Goal: Information Seeking & Learning: Learn about a topic

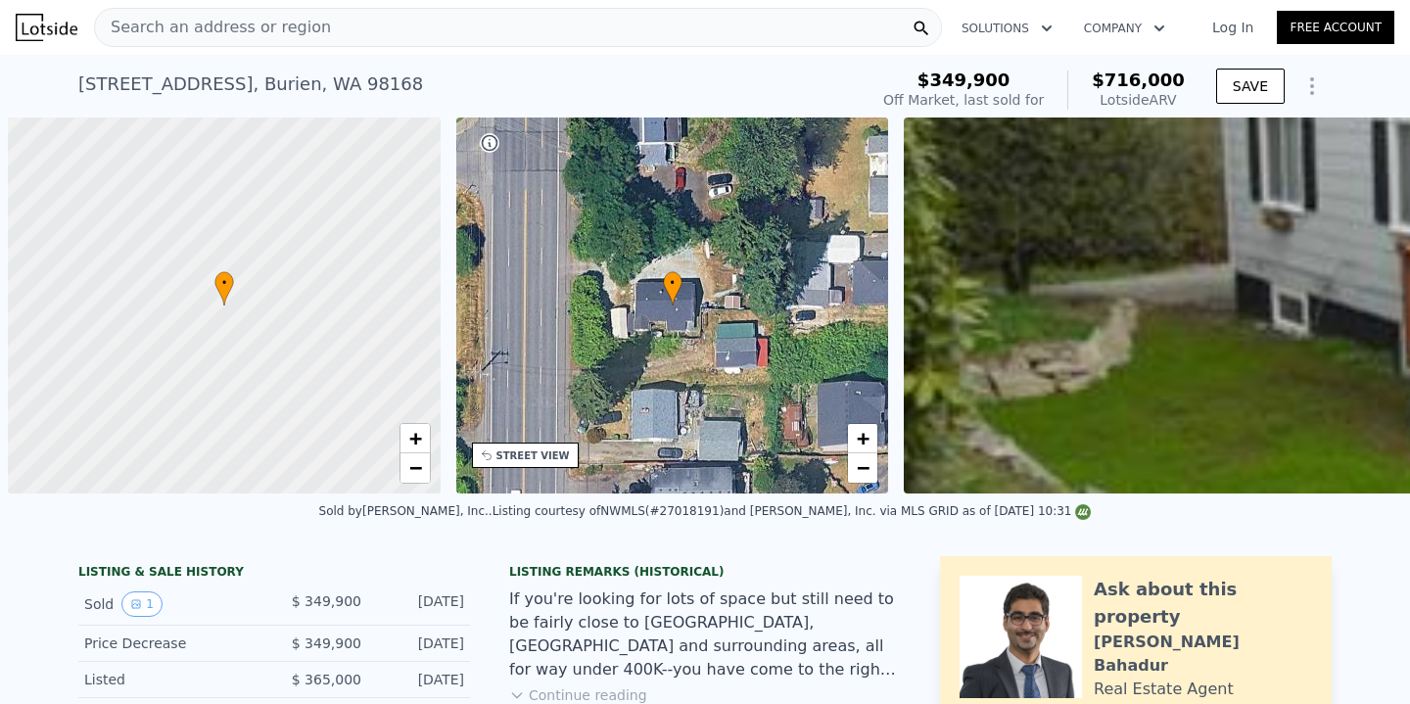
click at [427, 47] on div "Search an address or region Solutions Company Open main menu Log In Free Account" at bounding box center [705, 27] width 1379 height 47
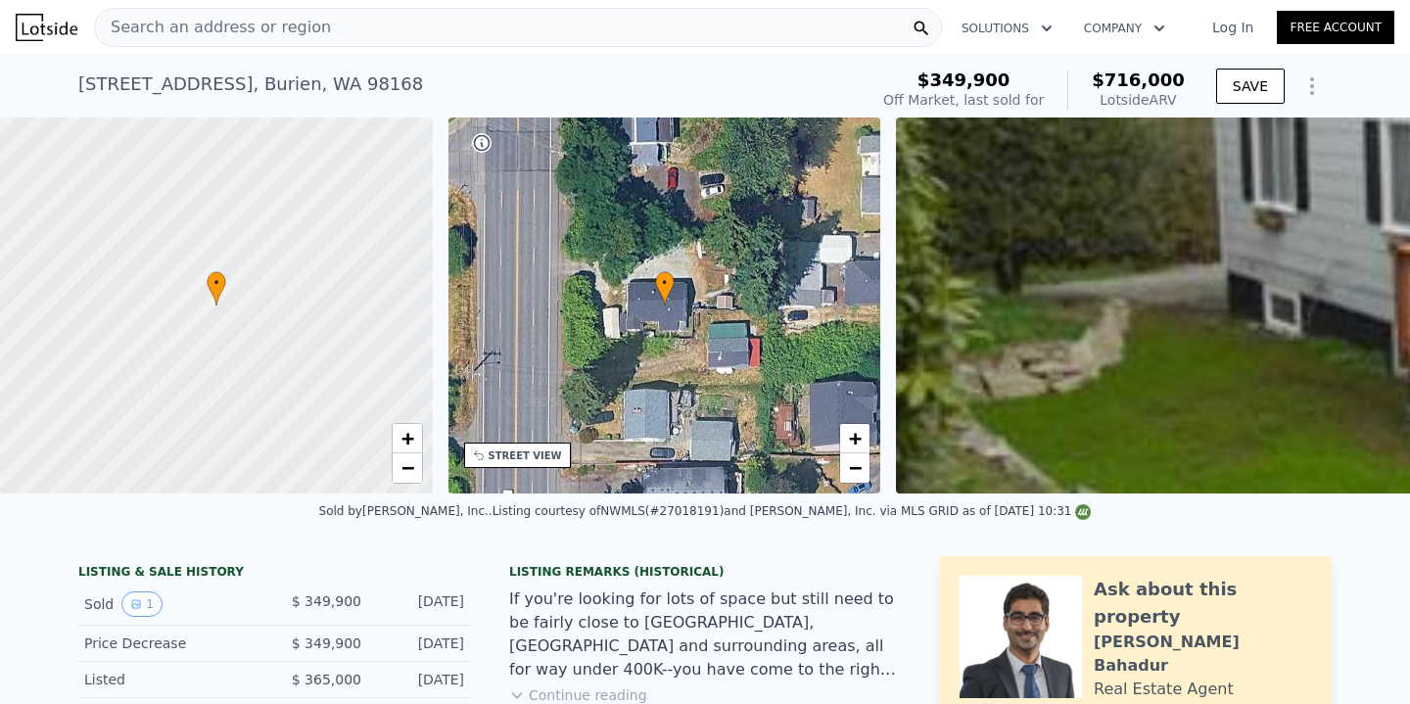
click at [424, 37] on div "Search an address or region" at bounding box center [518, 27] width 848 height 39
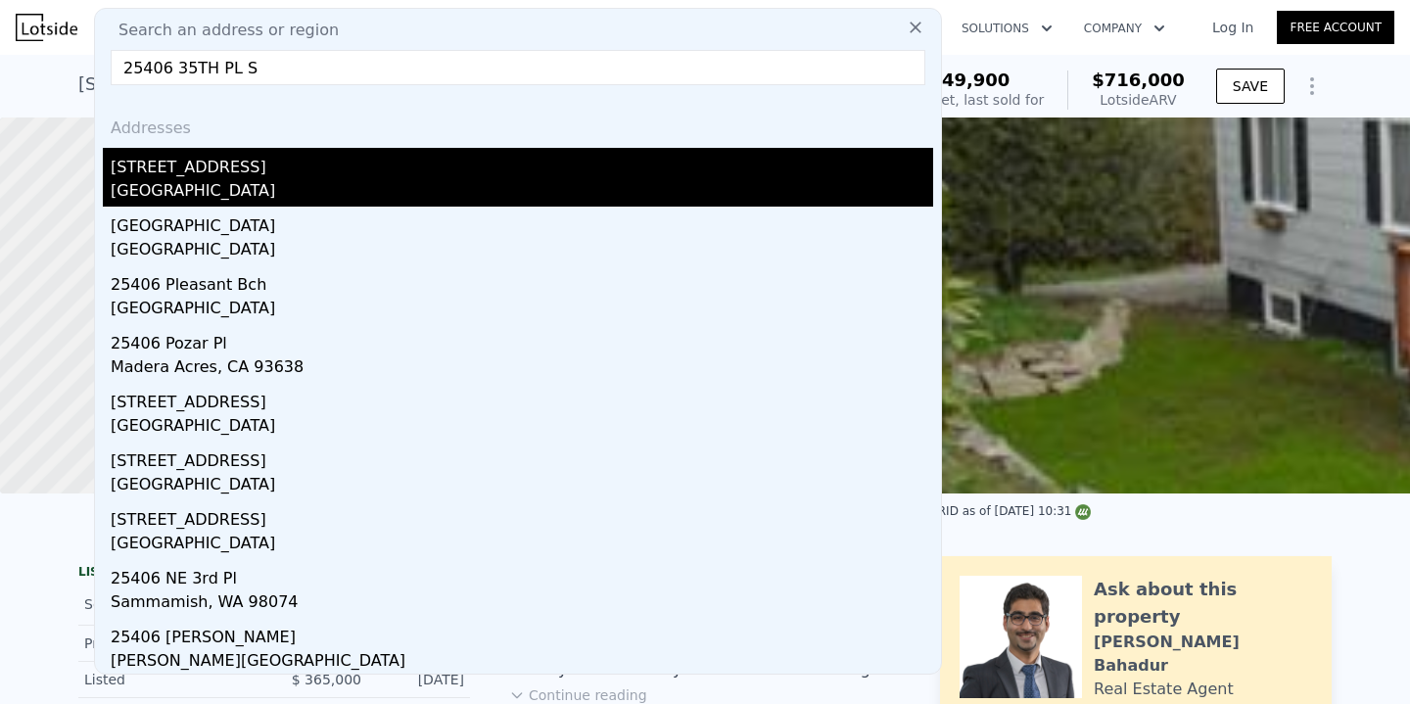
type input "25406 35TH PL S"
click at [307, 203] on div "[GEOGRAPHIC_DATA]" at bounding box center [522, 192] width 823 height 27
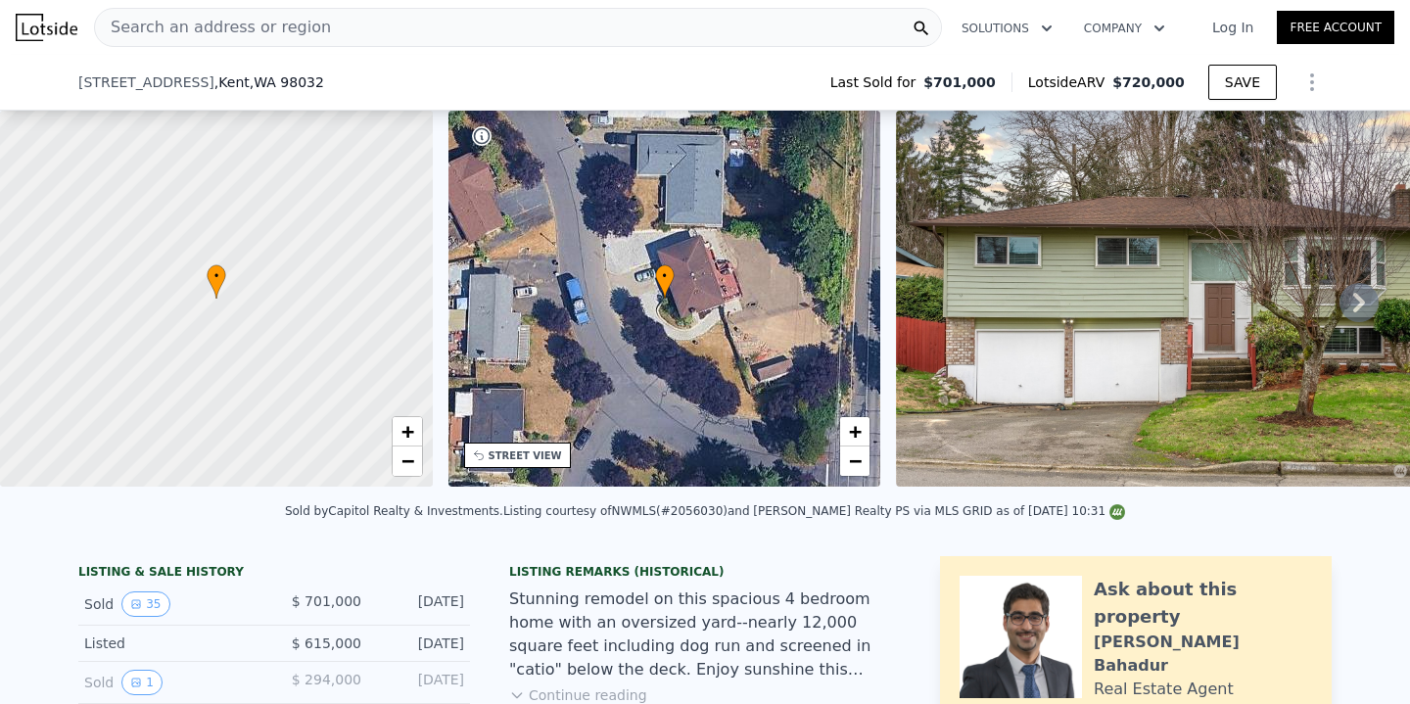
scroll to position [357, 0]
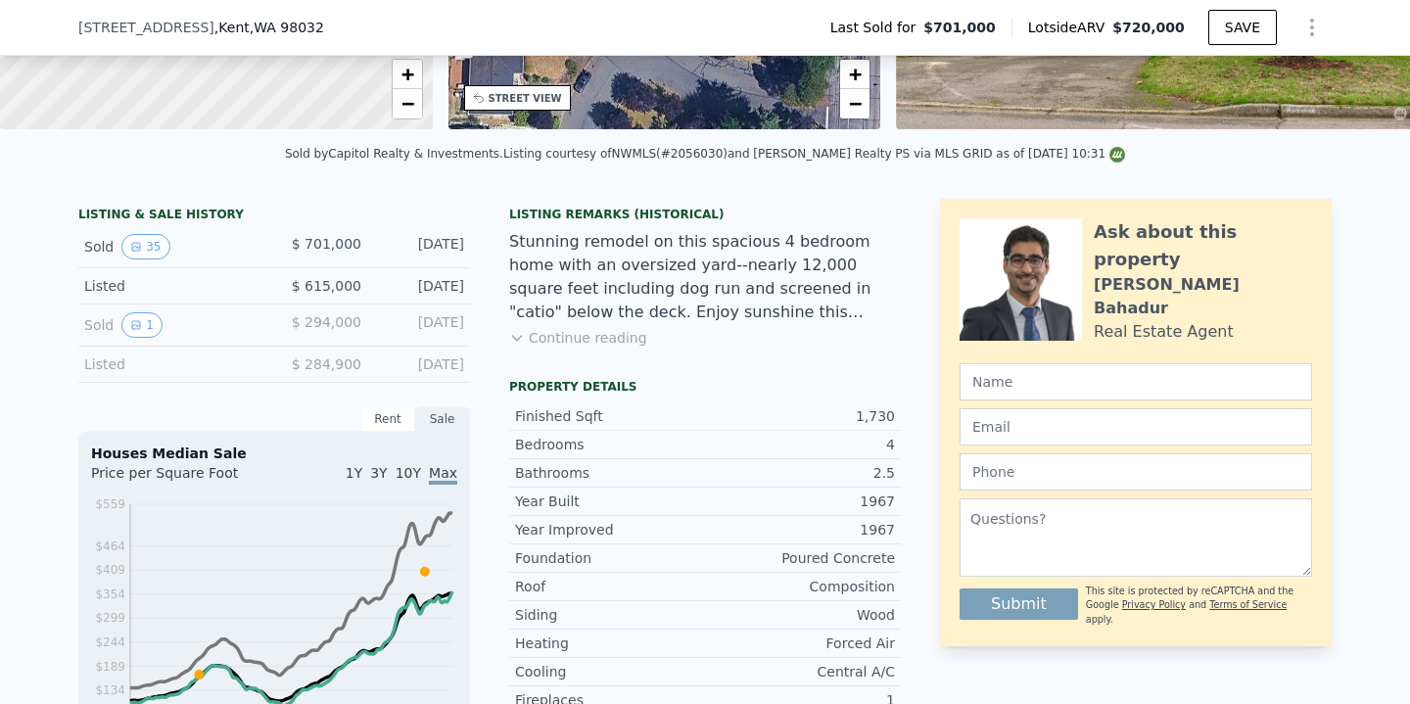
click at [583, 341] on button "Continue reading" at bounding box center [578, 338] width 138 height 20
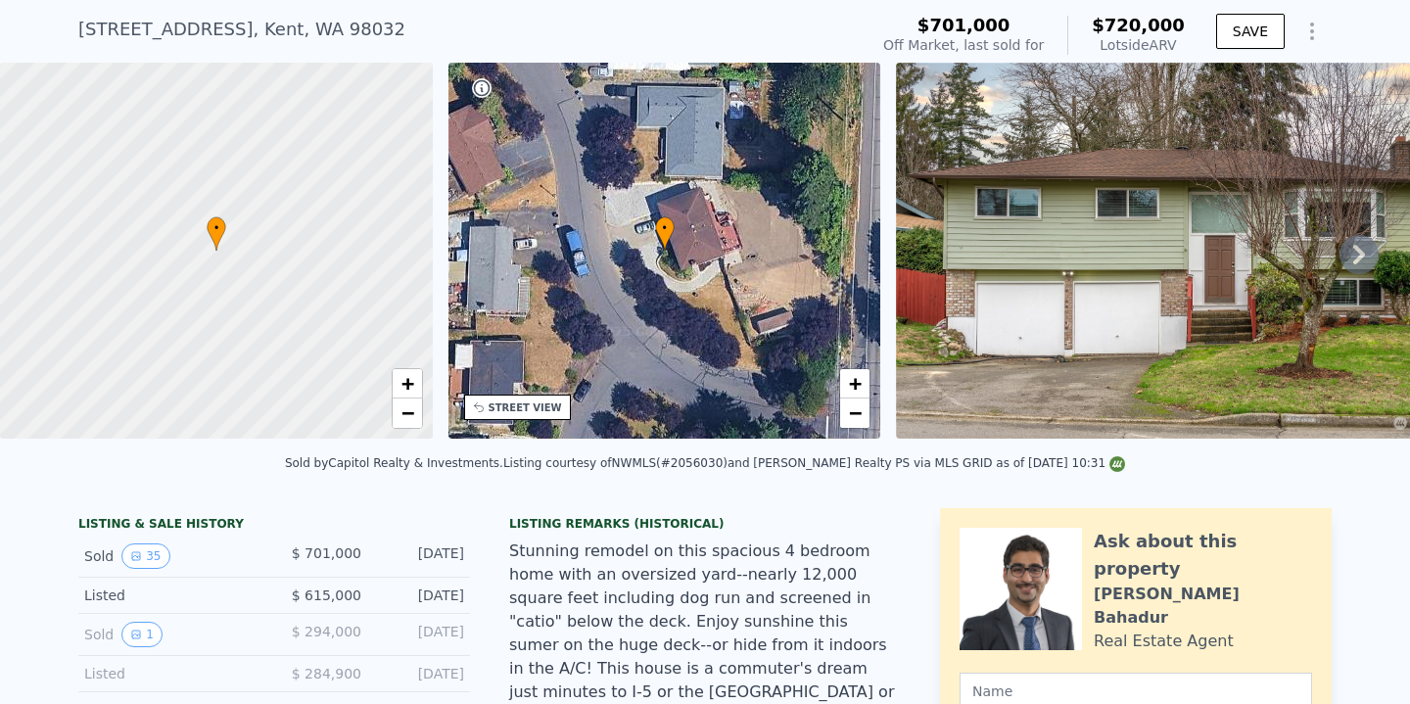
scroll to position [54, 0]
click at [409, 412] on span "−" at bounding box center [407, 413] width 13 height 24
click at [415, 389] on link "+" at bounding box center [407, 384] width 29 height 29
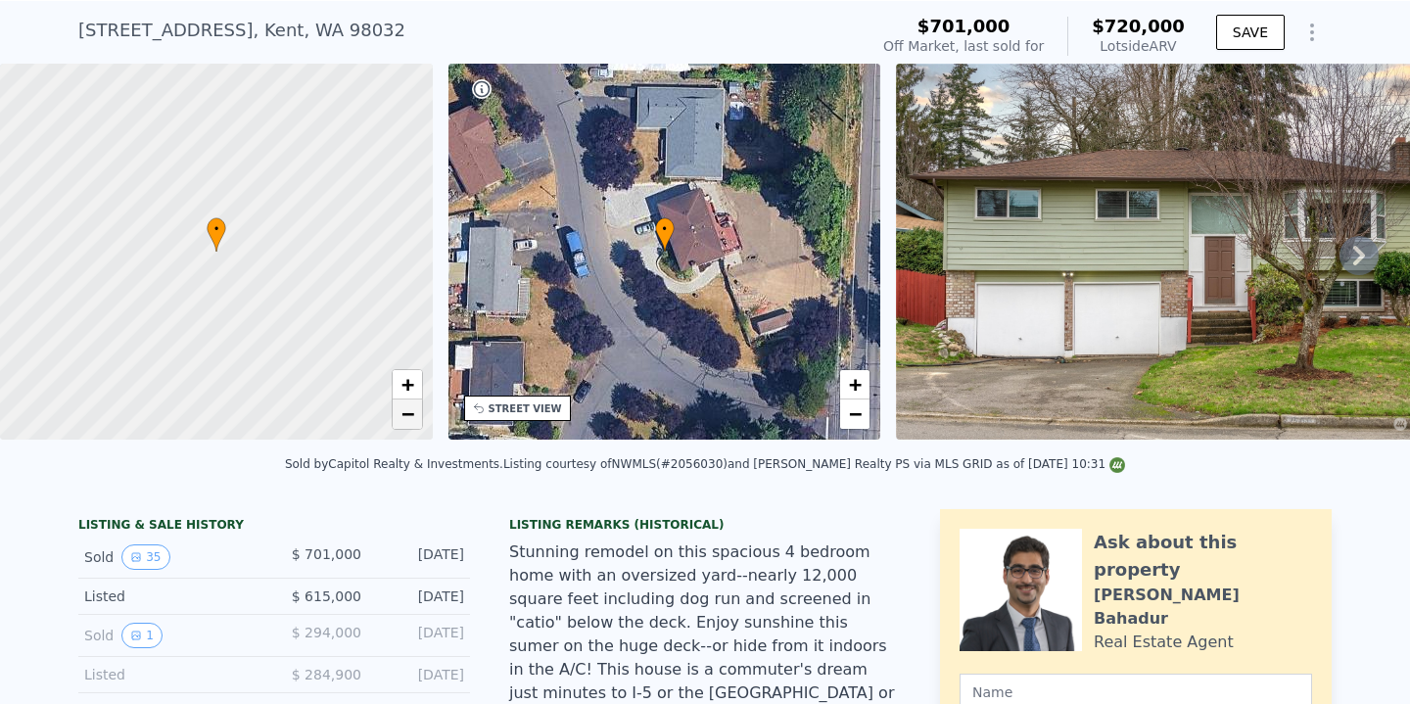
click at [409, 411] on span "−" at bounding box center [407, 413] width 13 height 24
click at [413, 387] on span "+" at bounding box center [407, 384] width 13 height 24
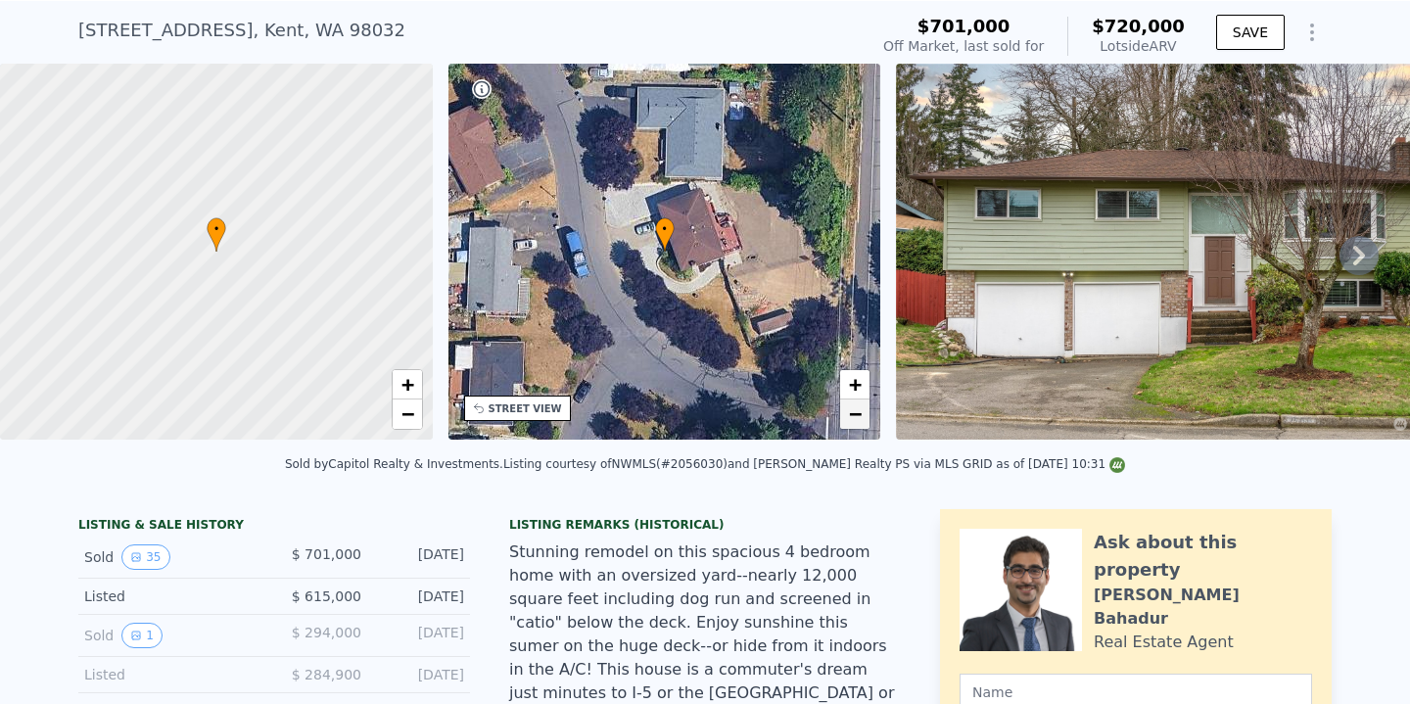
click at [868, 419] on link "−" at bounding box center [854, 414] width 29 height 29
